Goal: Check status: Check status

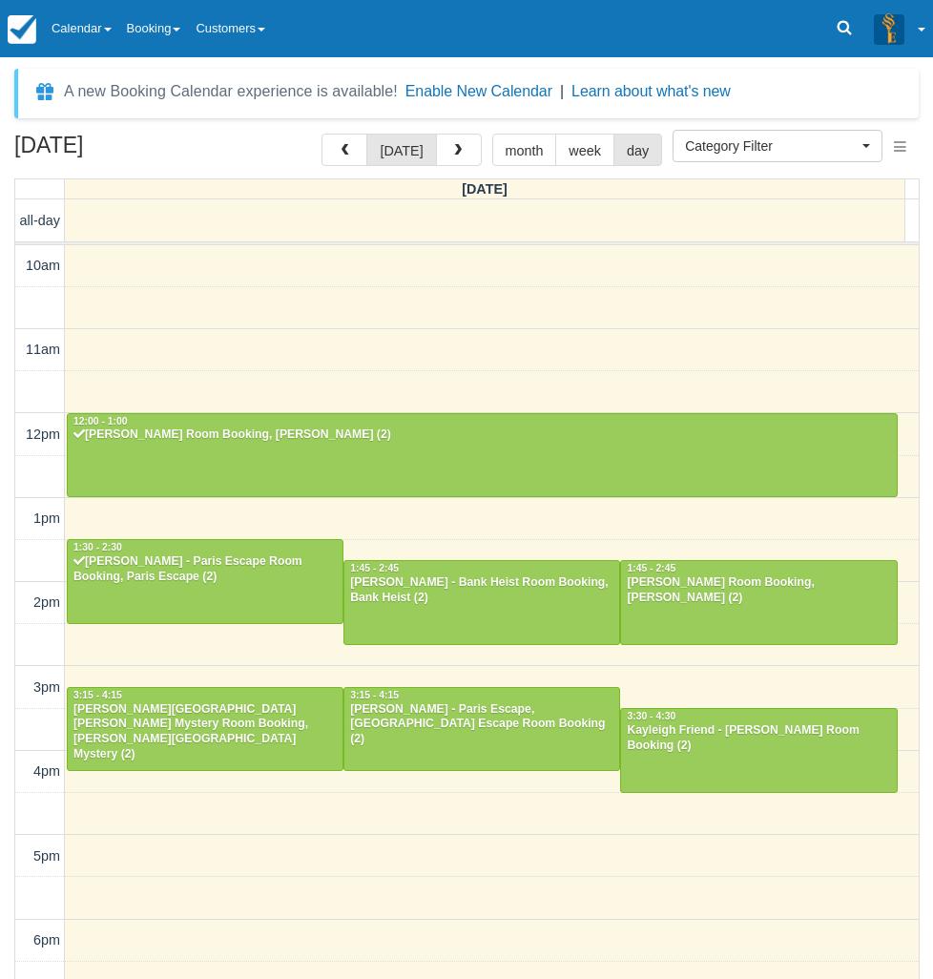
select select
click at [835, 20] on icon at bounding box center [844, 27] width 19 height 19
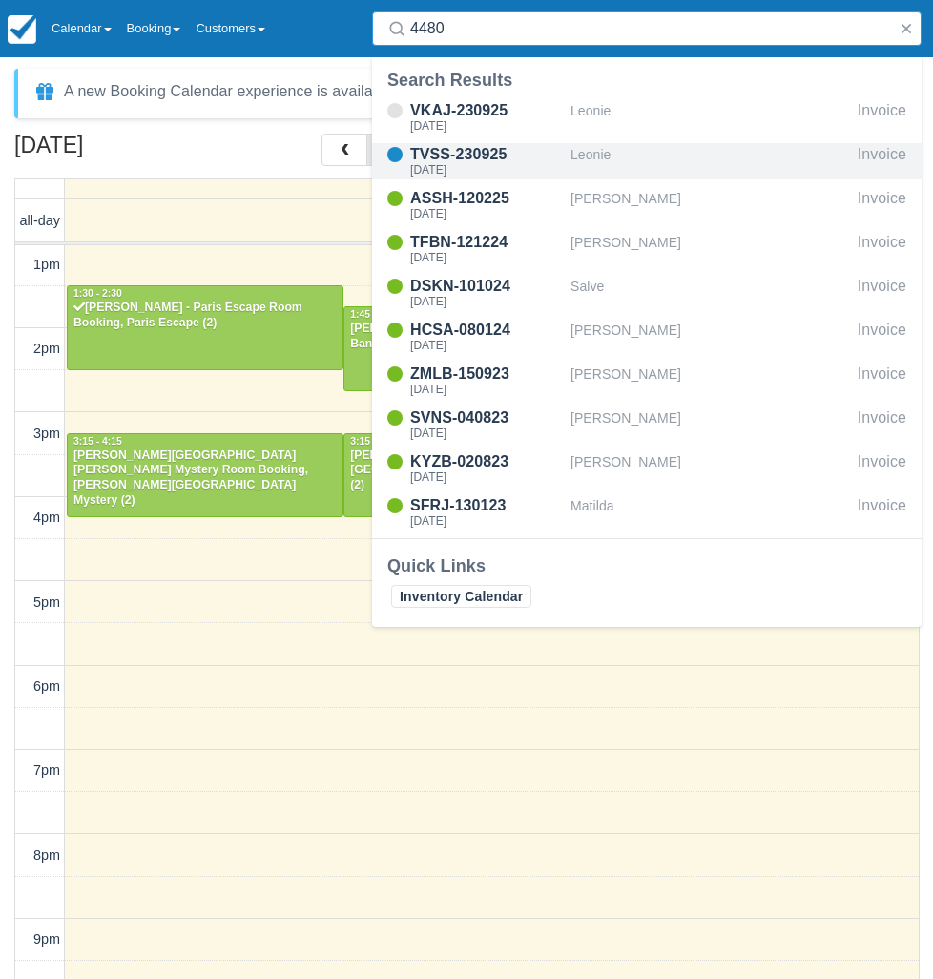
type input "4480"
click at [448, 155] on div "TVSS-230925" at bounding box center [486, 154] width 153 height 23
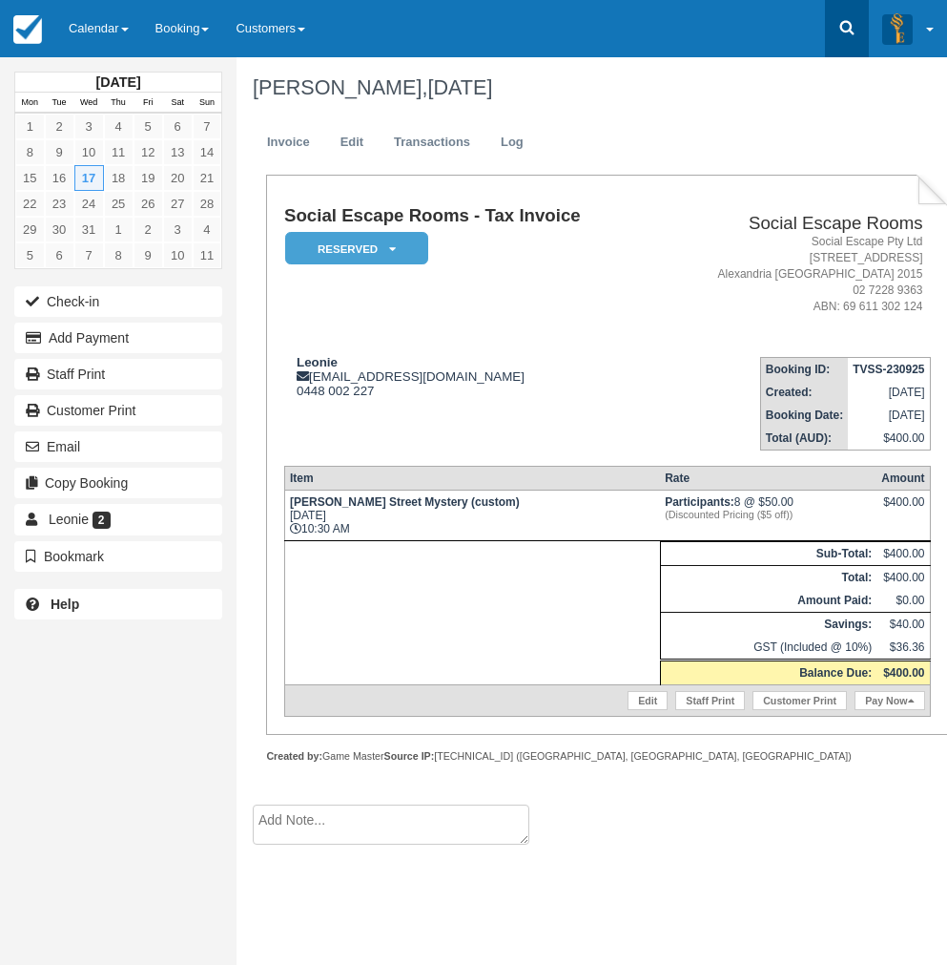
click at [850, 15] on link at bounding box center [847, 28] width 44 height 57
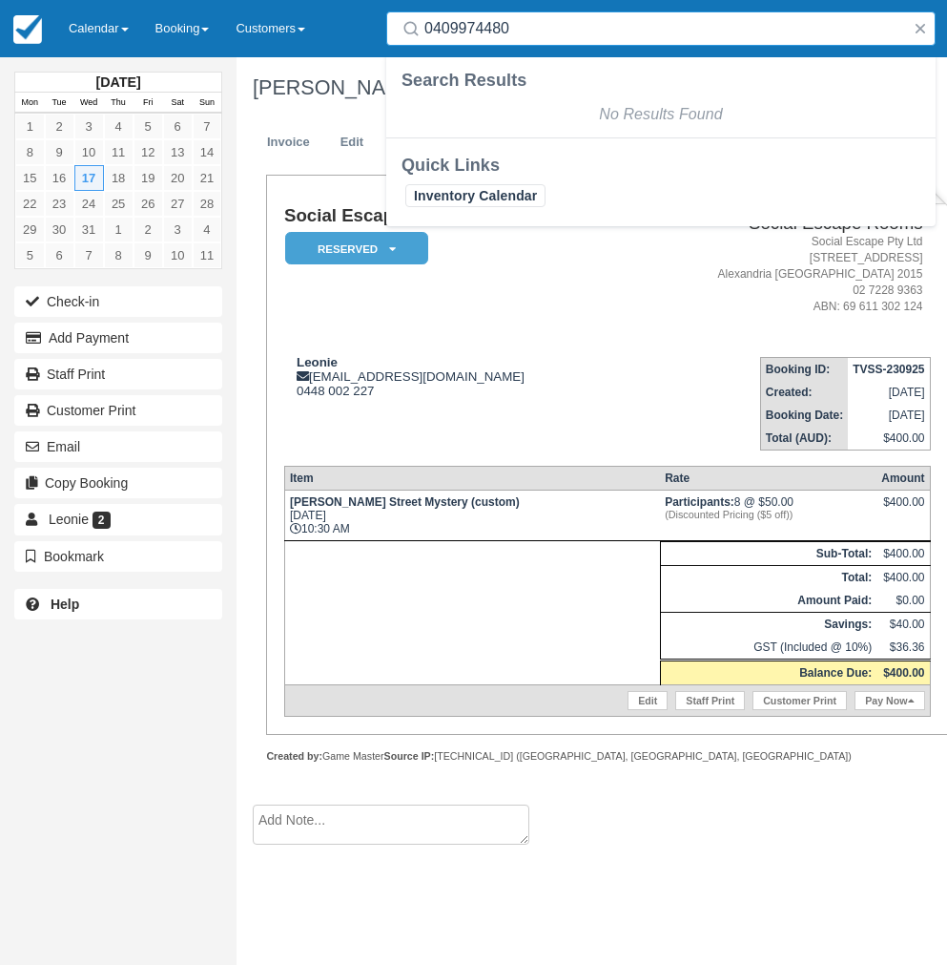
type input "0409974480"
click at [406, 33] on icon at bounding box center [411, 28] width 19 height 19
click at [571, 29] on input "0409974480" at bounding box center [665, 28] width 481 height 34
click at [110, 21] on link "Calendar" at bounding box center [98, 28] width 87 height 57
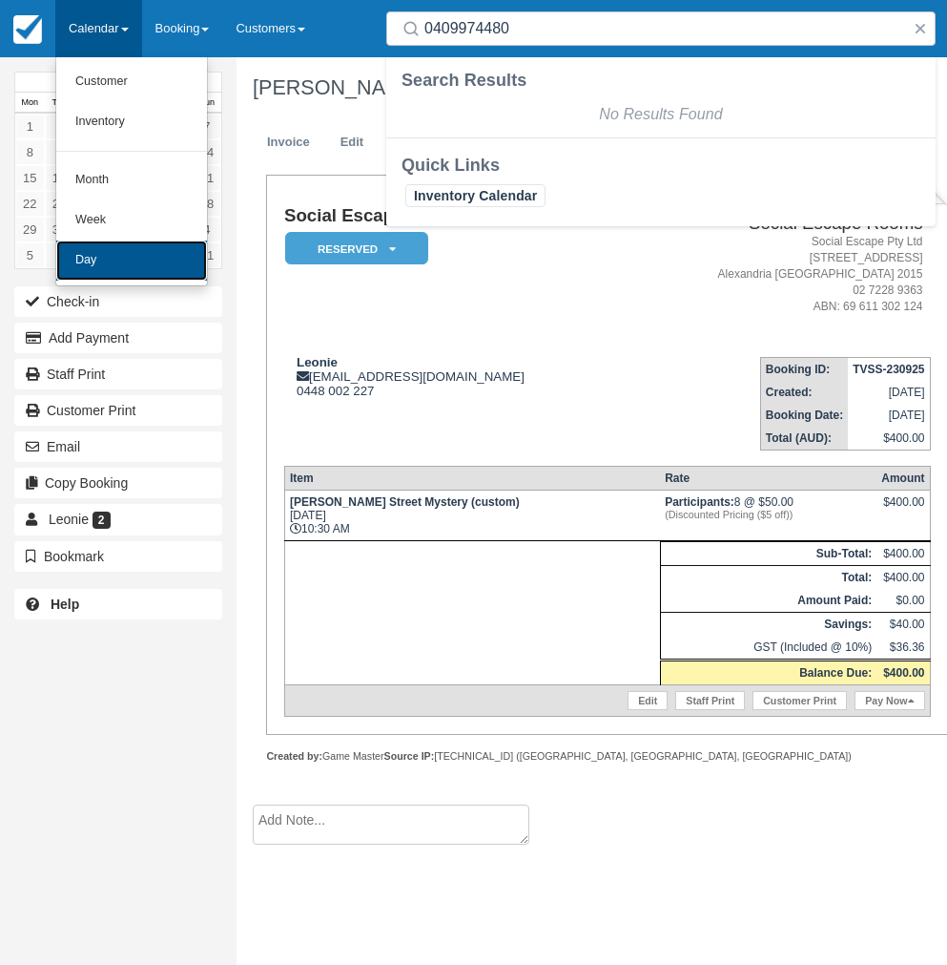
click at [101, 267] on link "Day" at bounding box center [131, 260] width 151 height 40
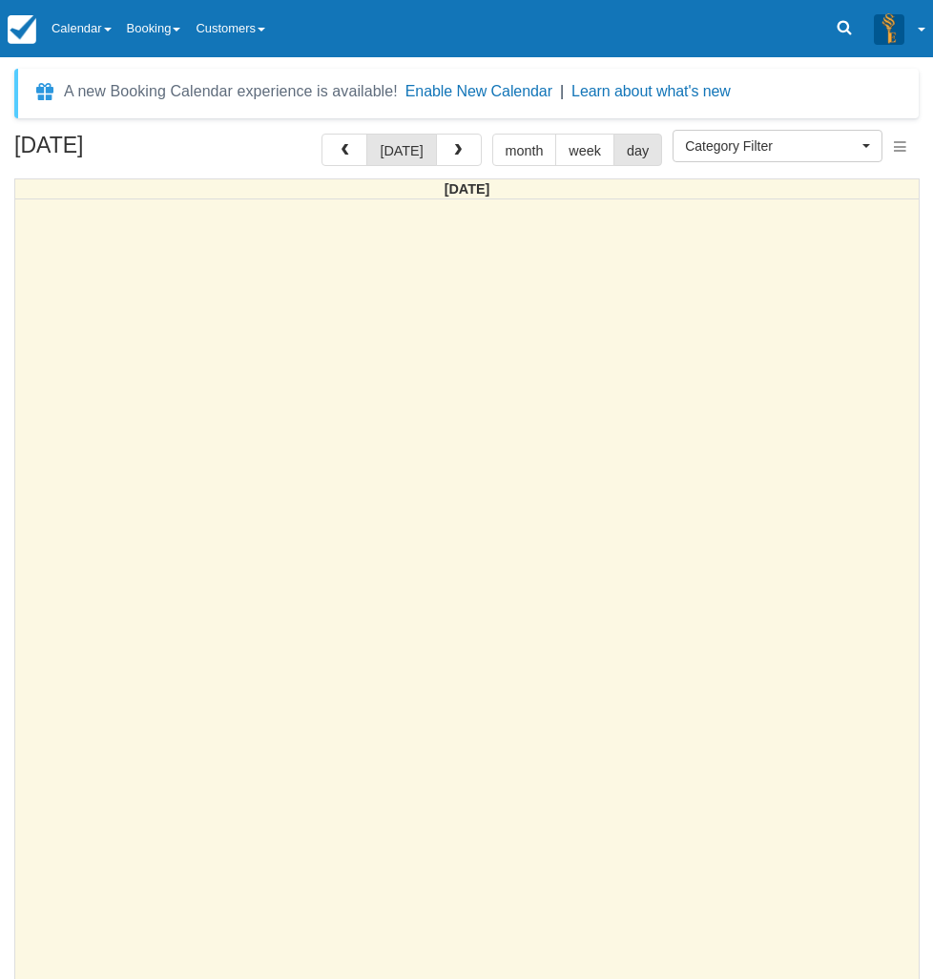
select select
click at [838, 21] on icon at bounding box center [845, 28] width 14 height 14
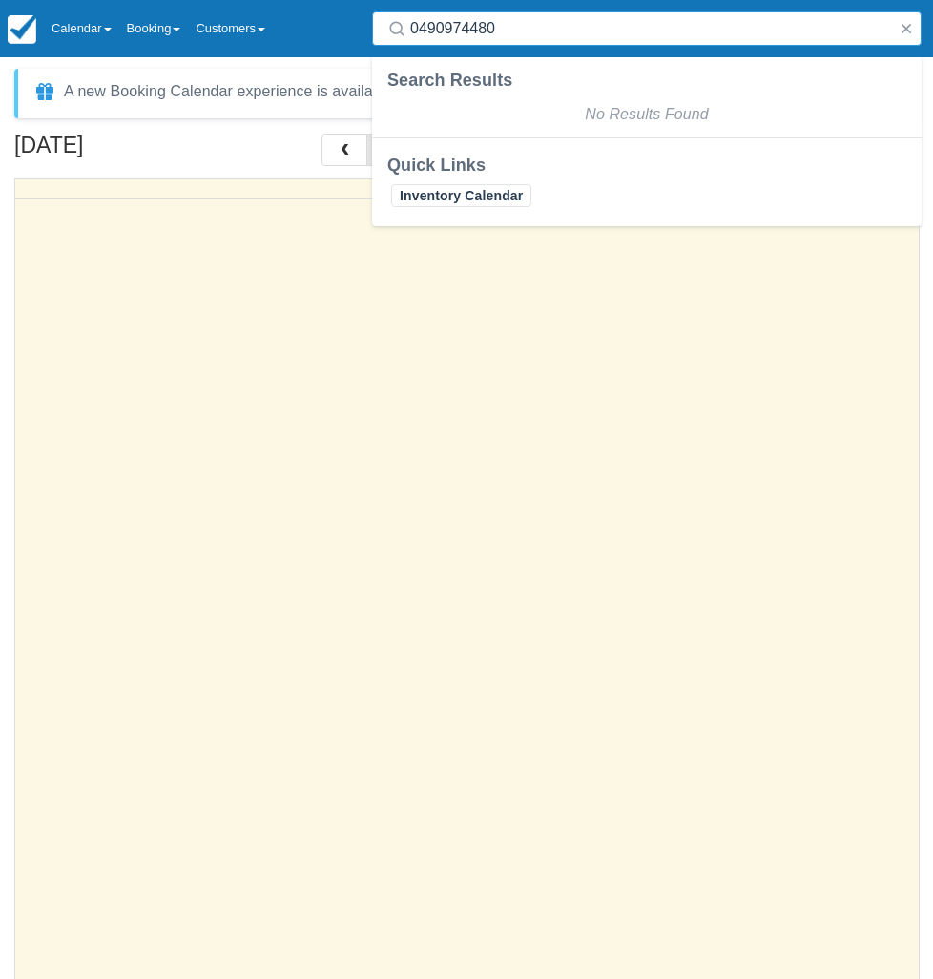
click at [468, 32] on input "0490974480" at bounding box center [650, 28] width 481 height 34
click at [446, 29] on input "0490974 480" at bounding box center [650, 28] width 481 height 34
type input "0490 974 480"
click at [72, 25] on link "Calendar" at bounding box center [81, 28] width 75 height 57
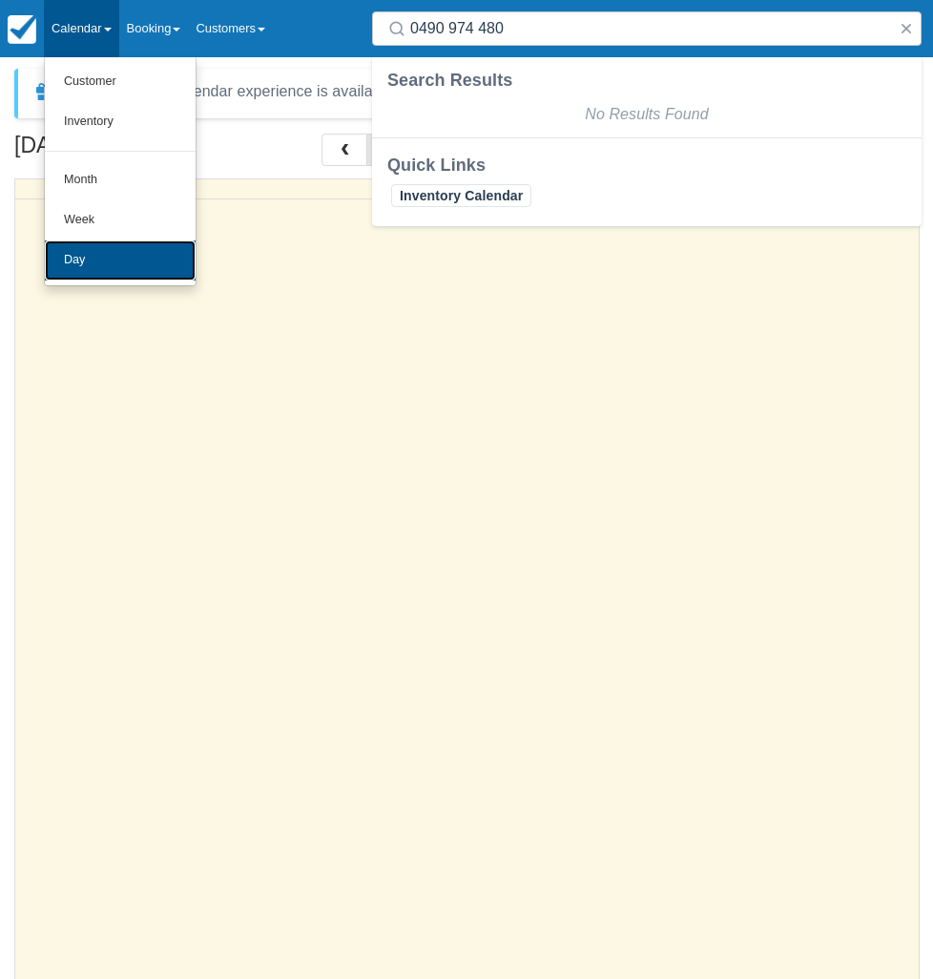
click at [99, 268] on link "Day" at bounding box center [120, 260] width 151 height 40
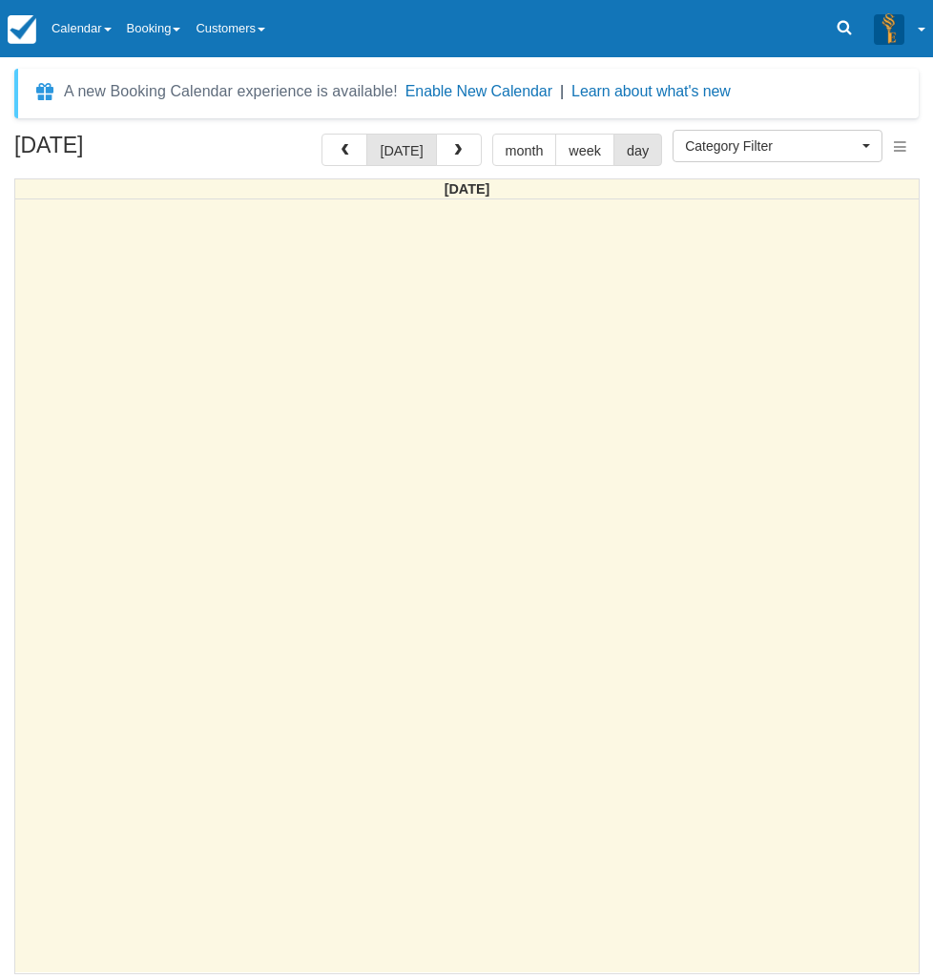
select select
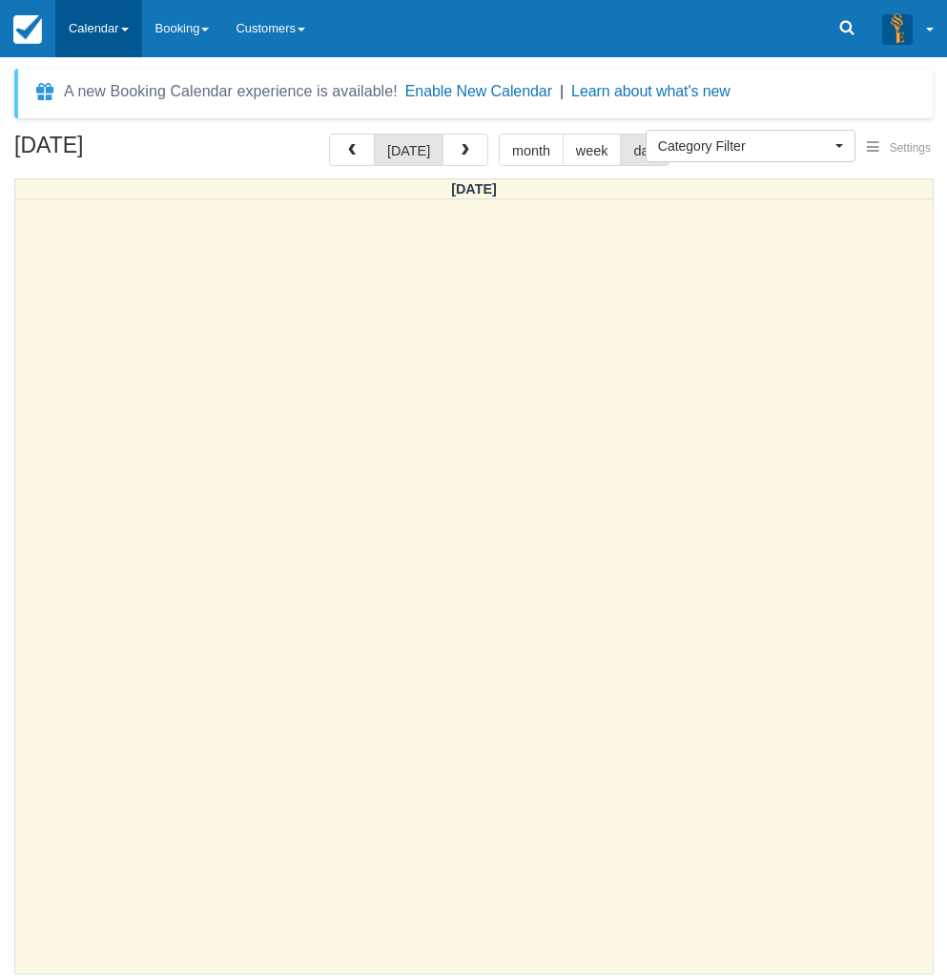
click at [99, 15] on link "Calendar" at bounding box center [98, 28] width 87 height 57
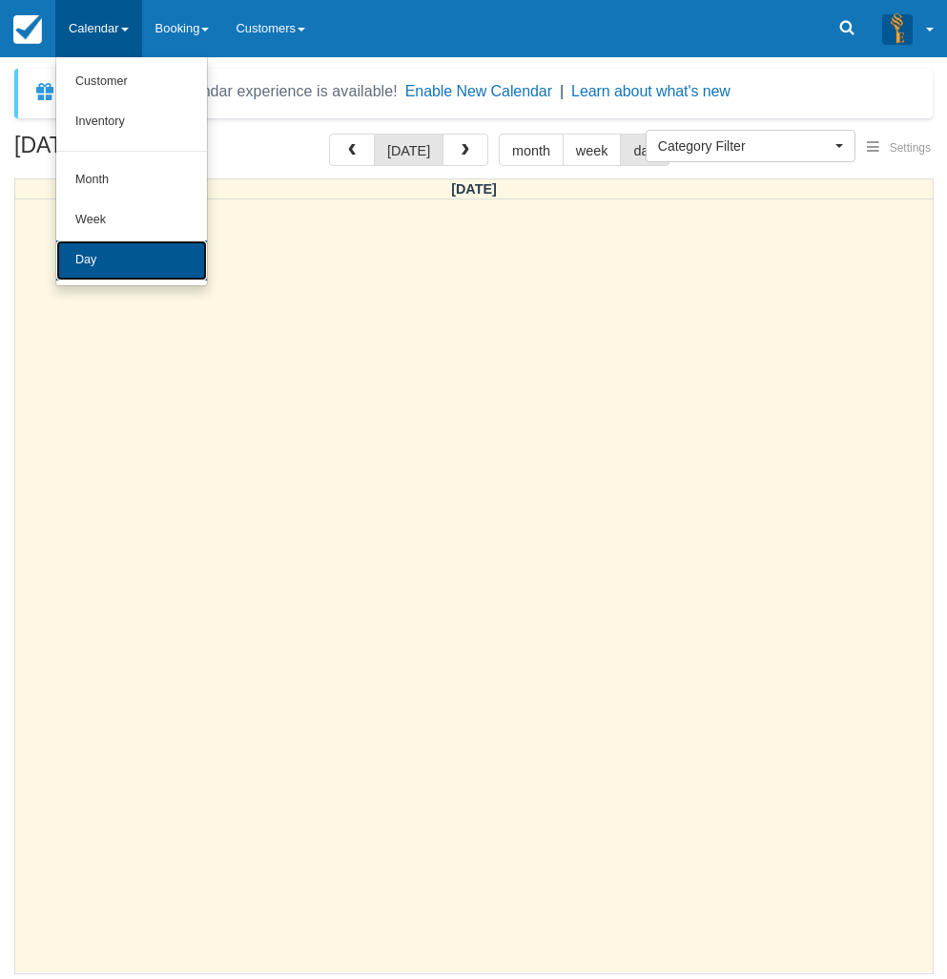
click at [91, 258] on link "Day" at bounding box center [131, 260] width 151 height 40
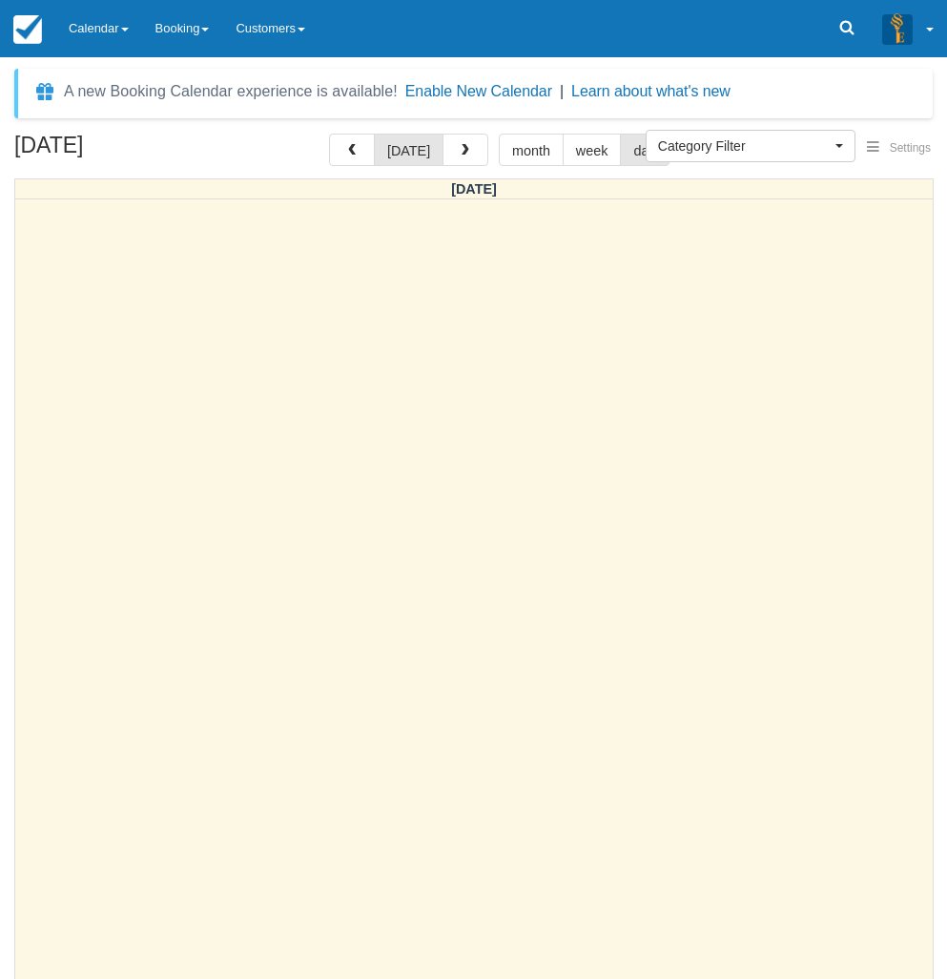
select select
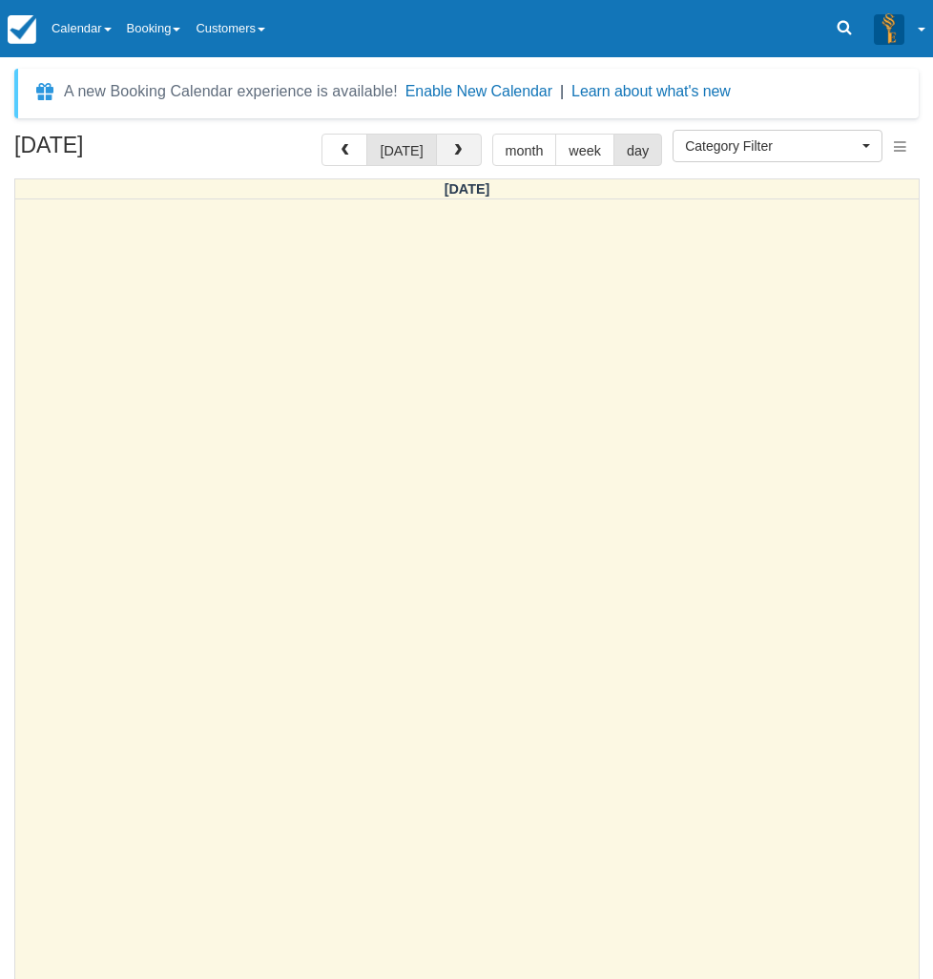
click at [443, 153] on button "button" at bounding box center [459, 150] width 46 height 32
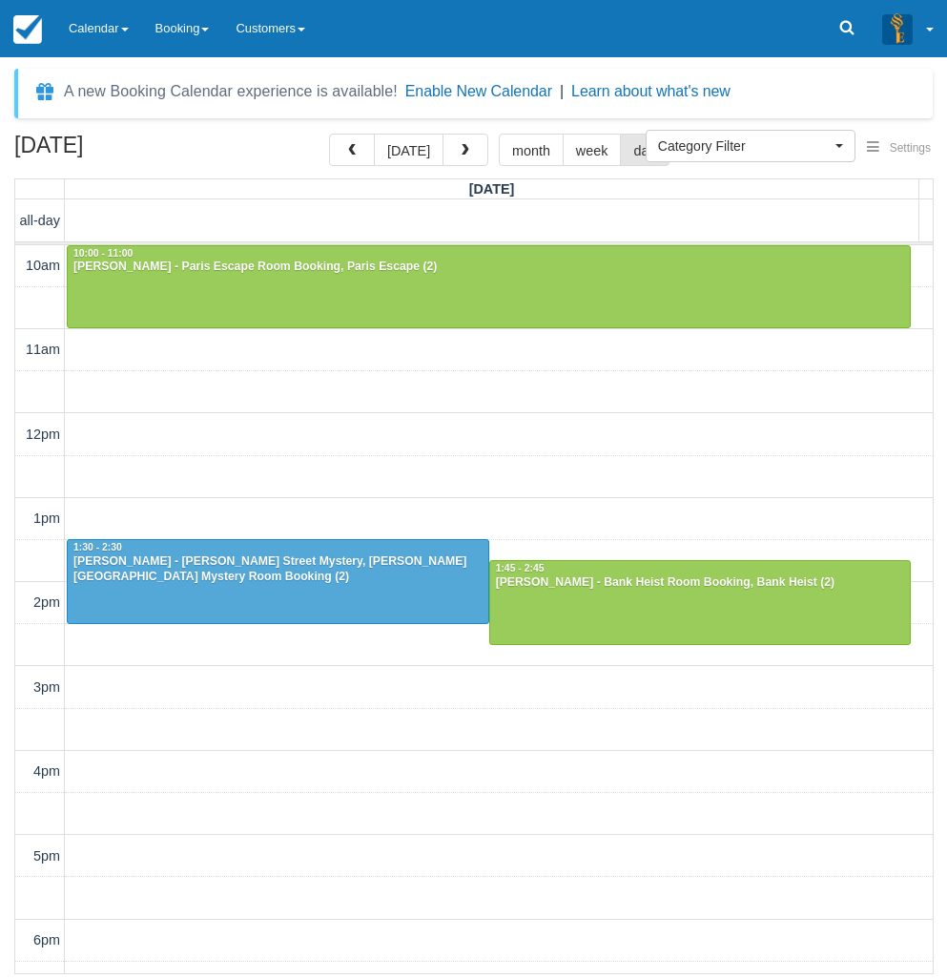
scroll to position [324, 0]
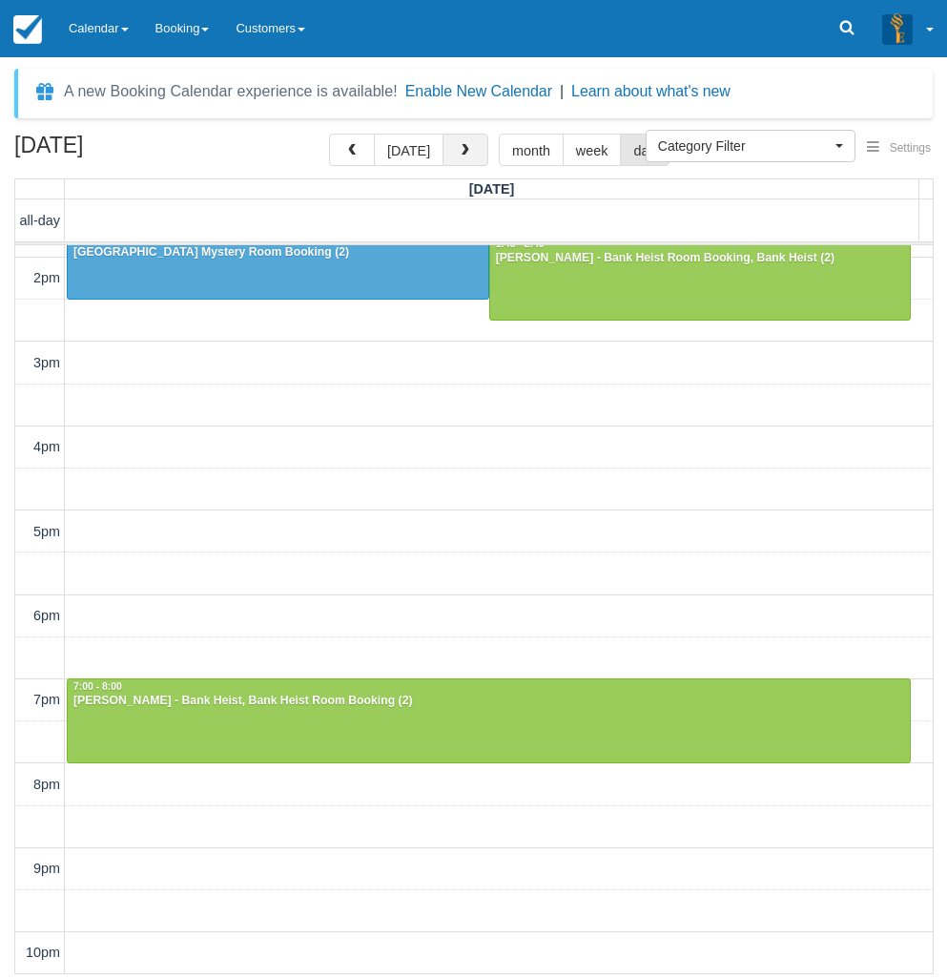
click at [465, 150] on span "button" at bounding box center [465, 150] width 13 height 13
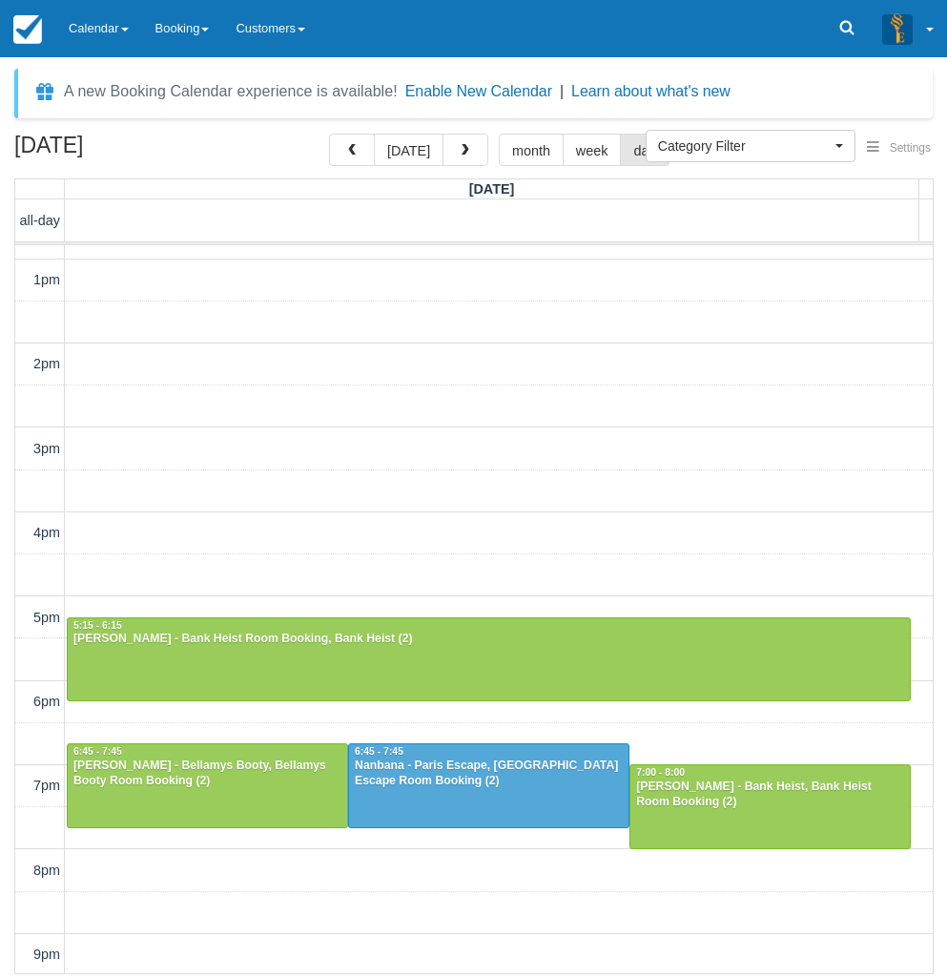
scroll to position [324, 0]
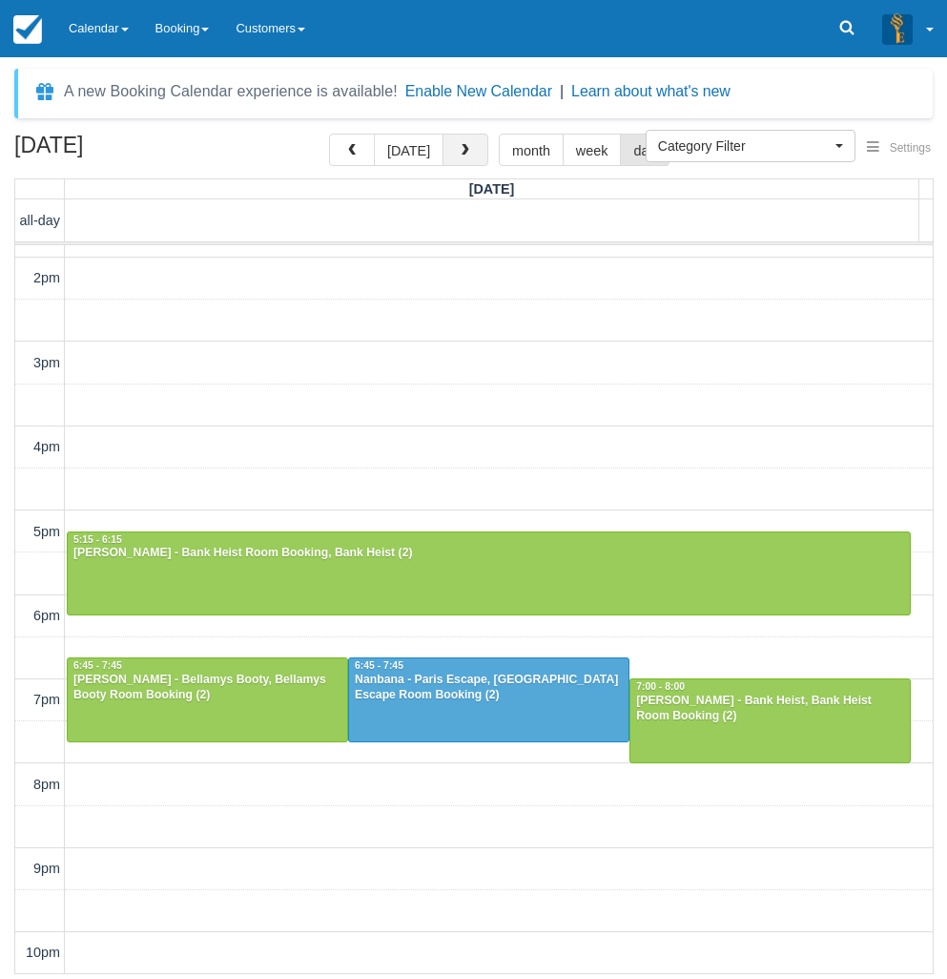
click at [459, 156] on span "button" at bounding box center [465, 150] width 13 height 13
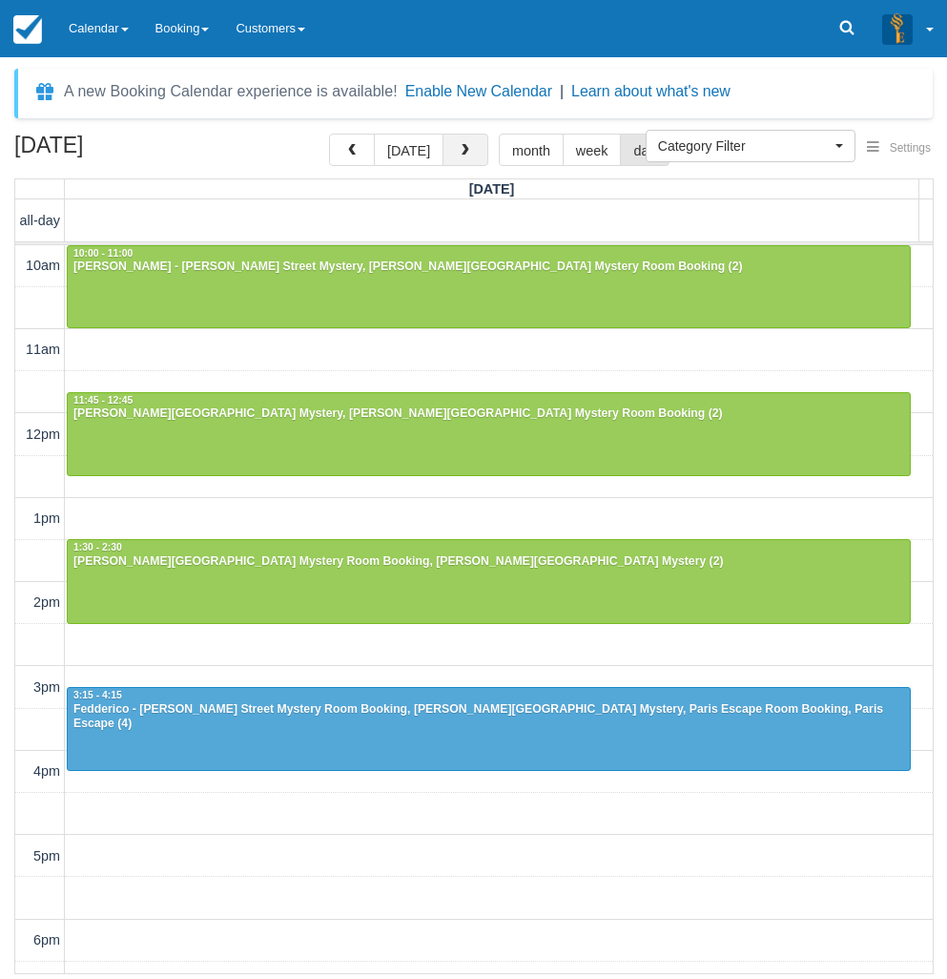
click at [458, 162] on button "button" at bounding box center [466, 150] width 46 height 32
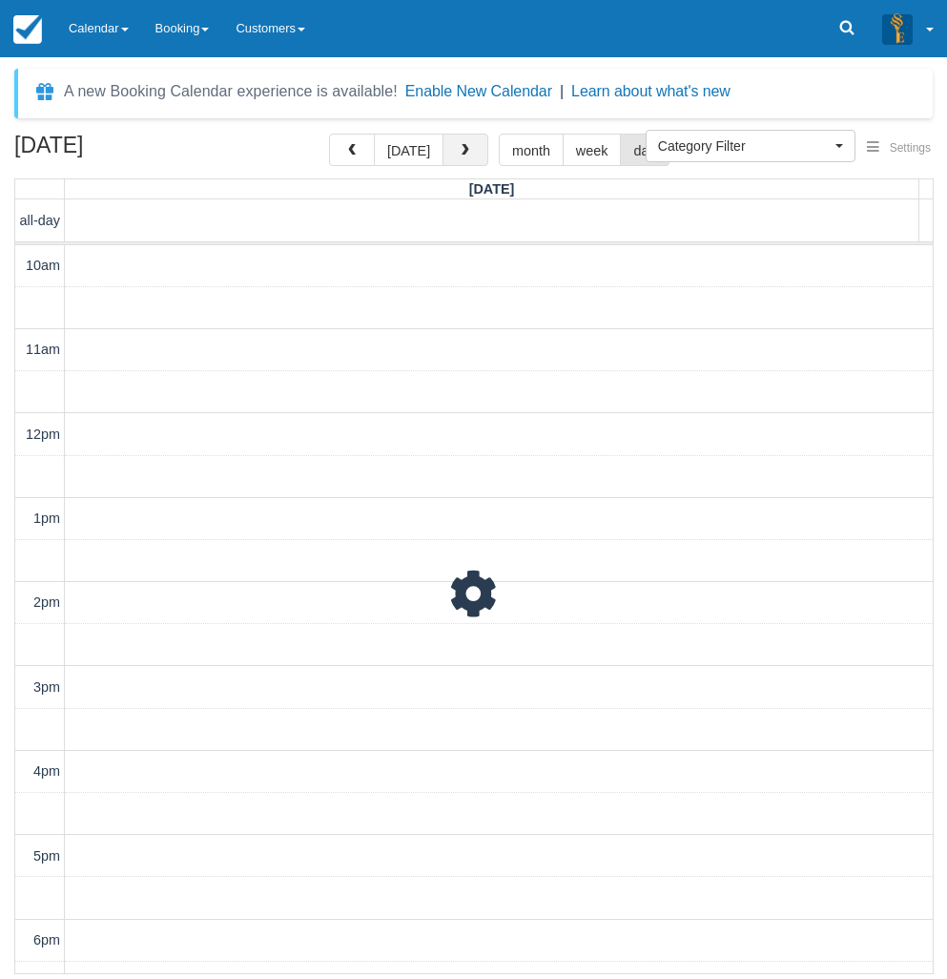
scroll to position [170, 0]
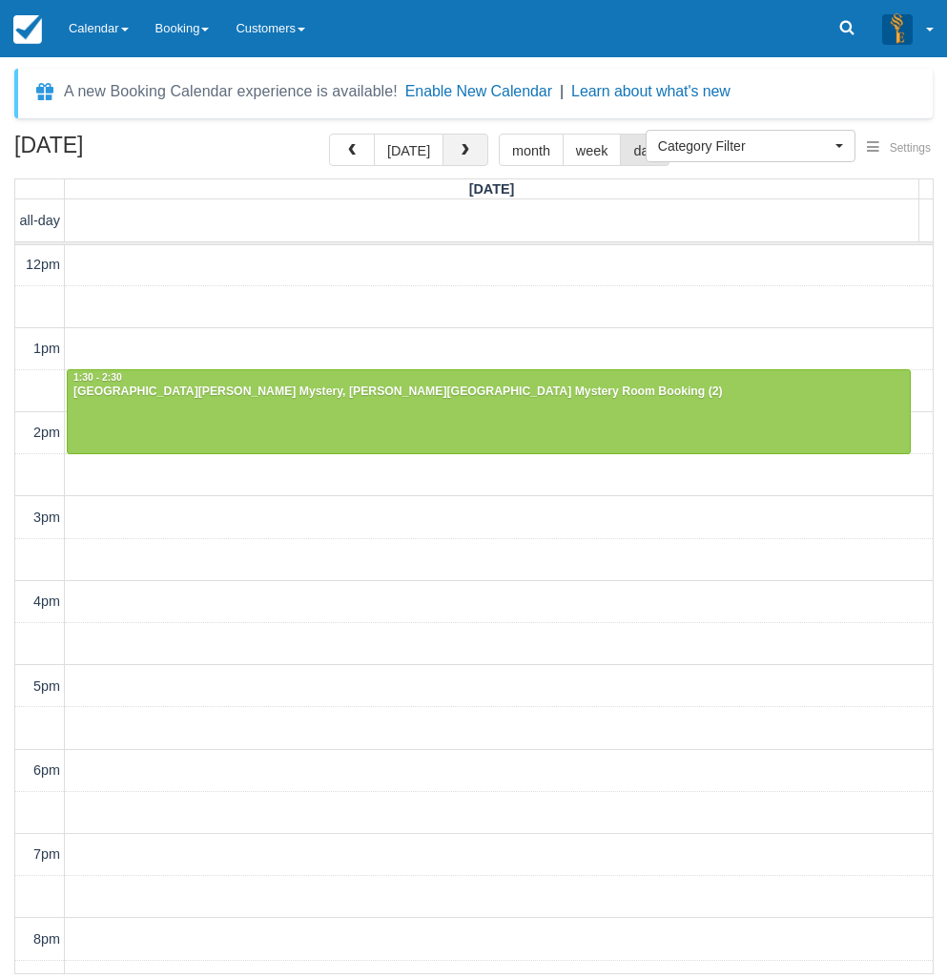
click at [458, 162] on button "button" at bounding box center [466, 150] width 46 height 32
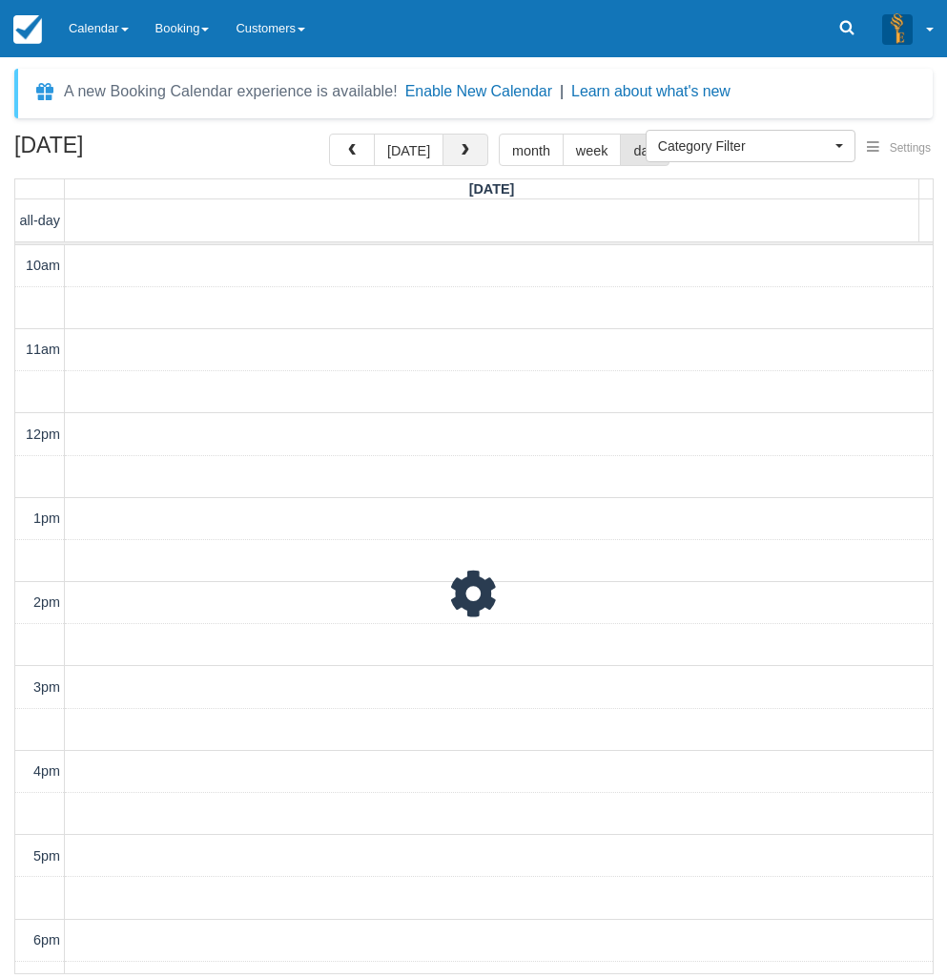
scroll to position [170, 0]
click at [463, 154] on span "button" at bounding box center [465, 150] width 13 height 13
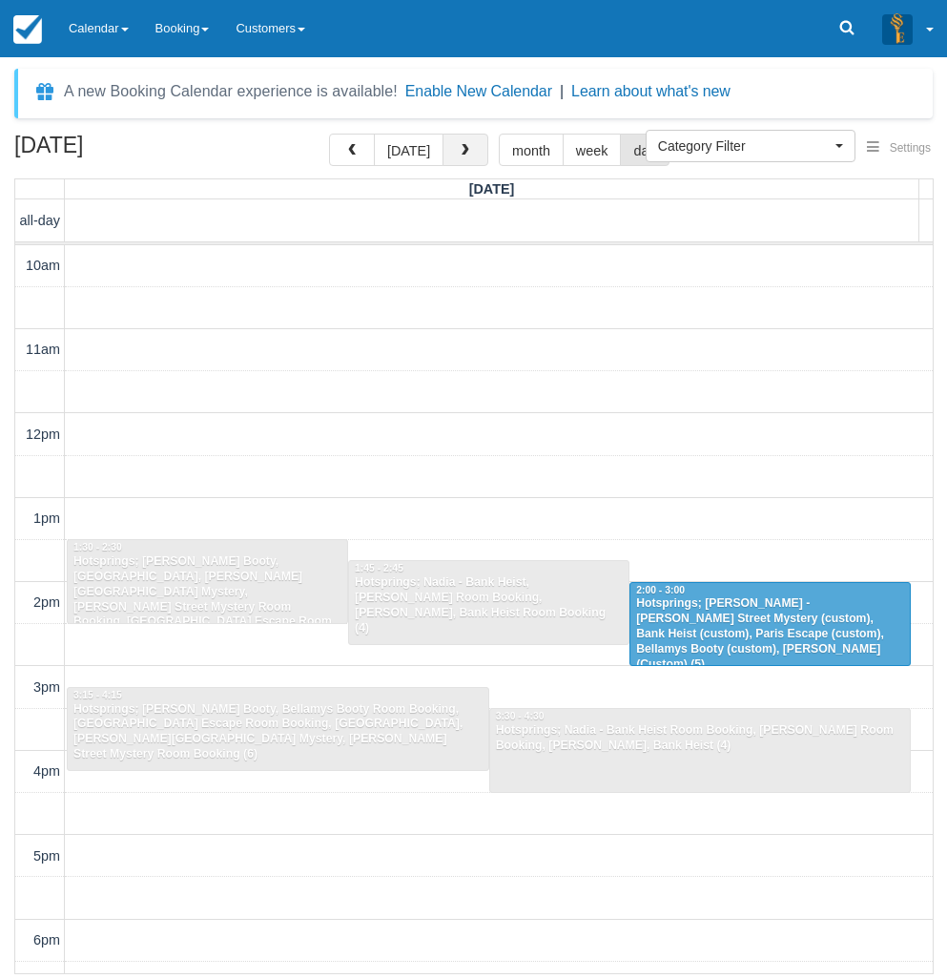
scroll to position [170, 0]
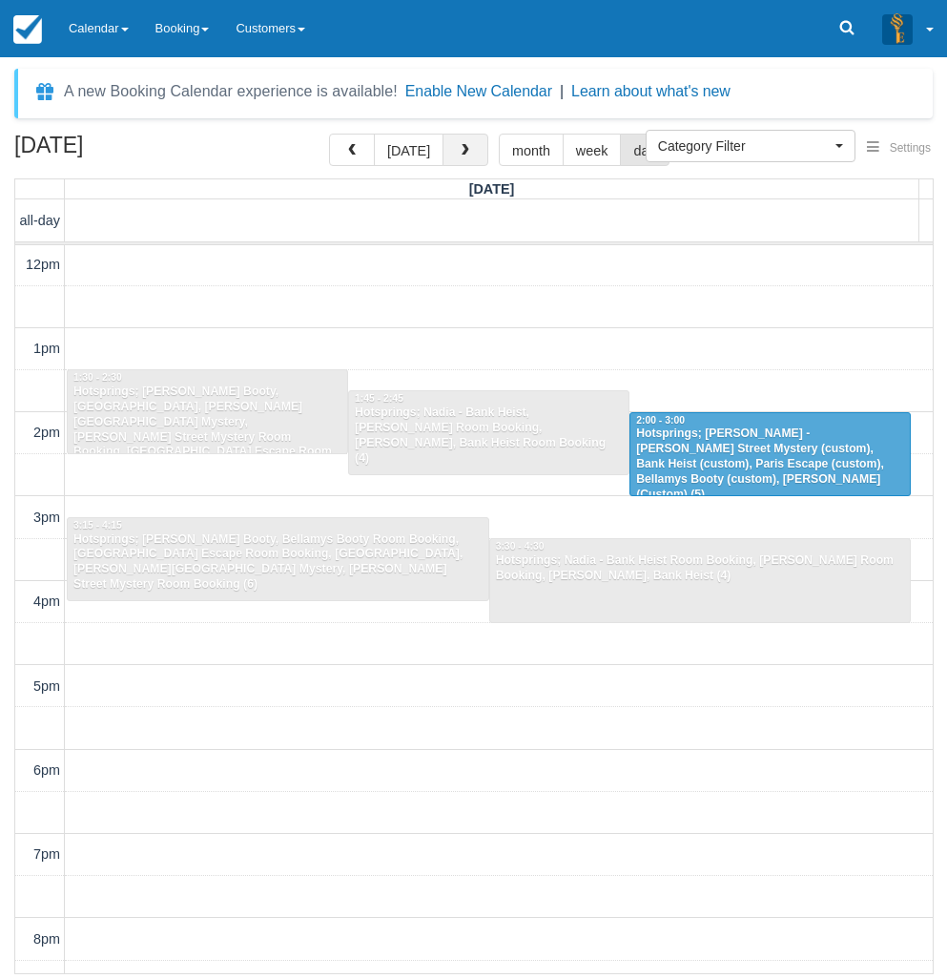
click at [463, 154] on span "button" at bounding box center [465, 150] width 13 height 13
